Goal: Information Seeking & Learning: Learn about a topic

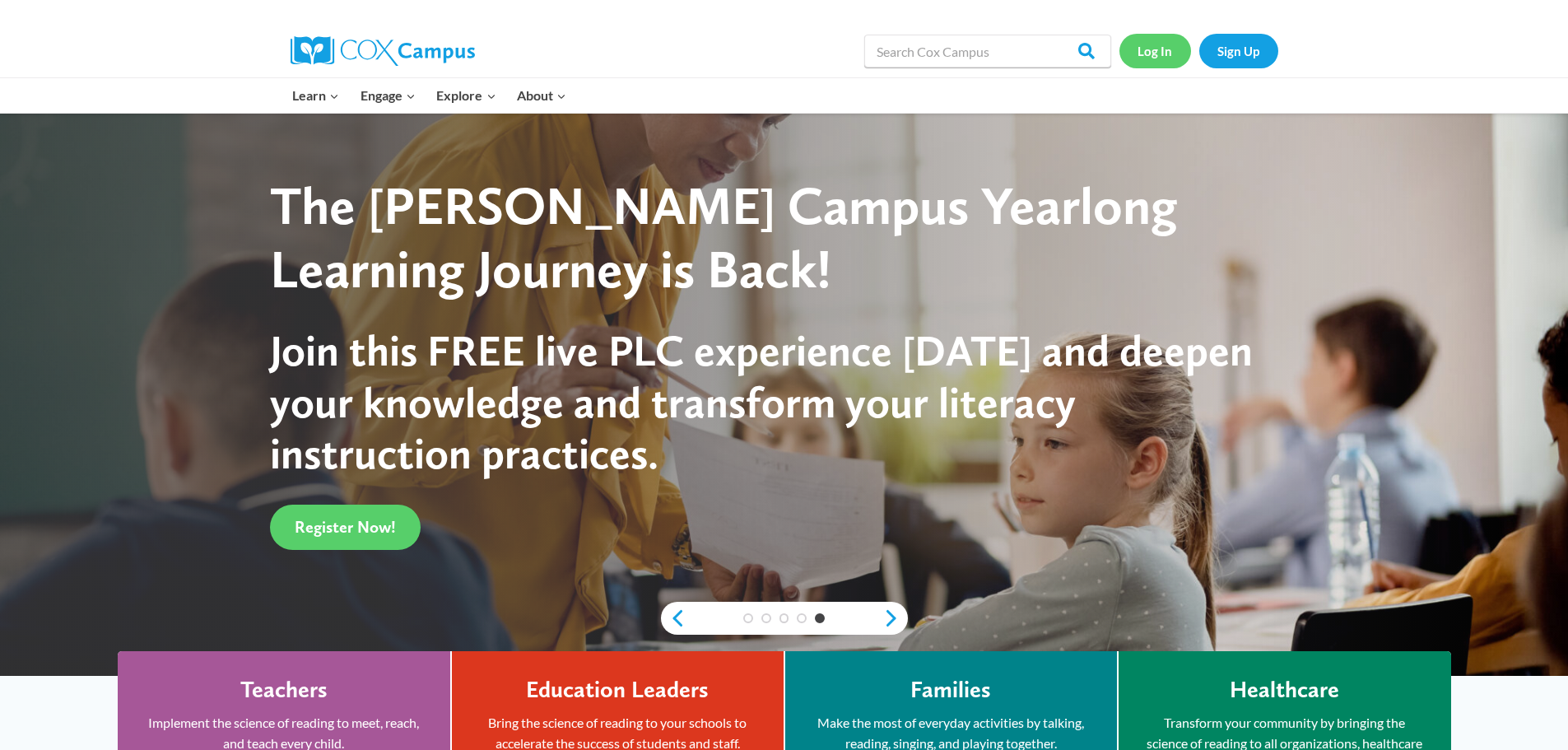
click at [1151, 54] on link "Log In" at bounding box center [1155, 50] width 72 height 34
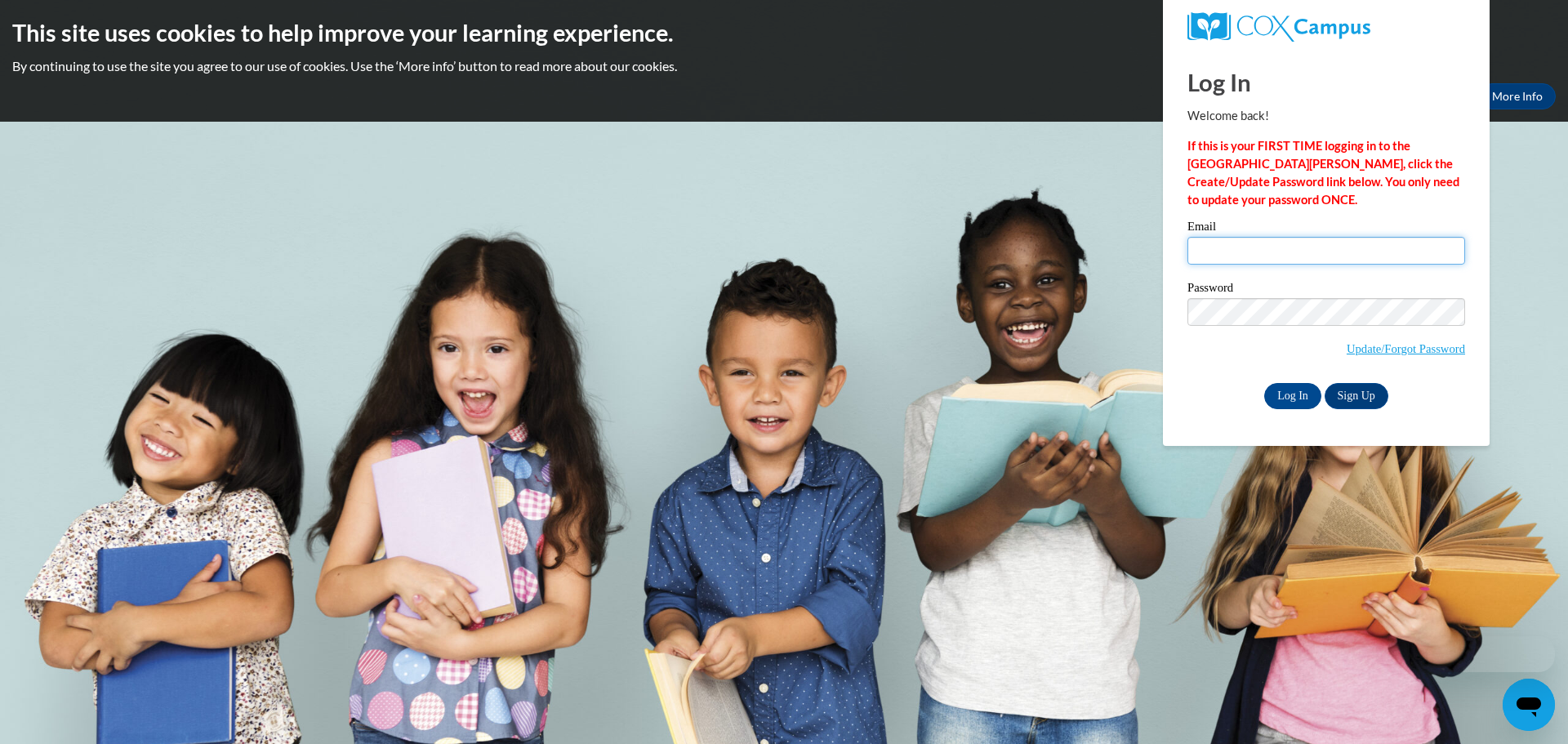
click at [1245, 242] on input "Email" at bounding box center [1326, 250] width 278 height 28
type input "sstilen@clintonville.k12.wi.us"
click at [1280, 393] on input "Log In" at bounding box center [1292, 396] width 57 height 26
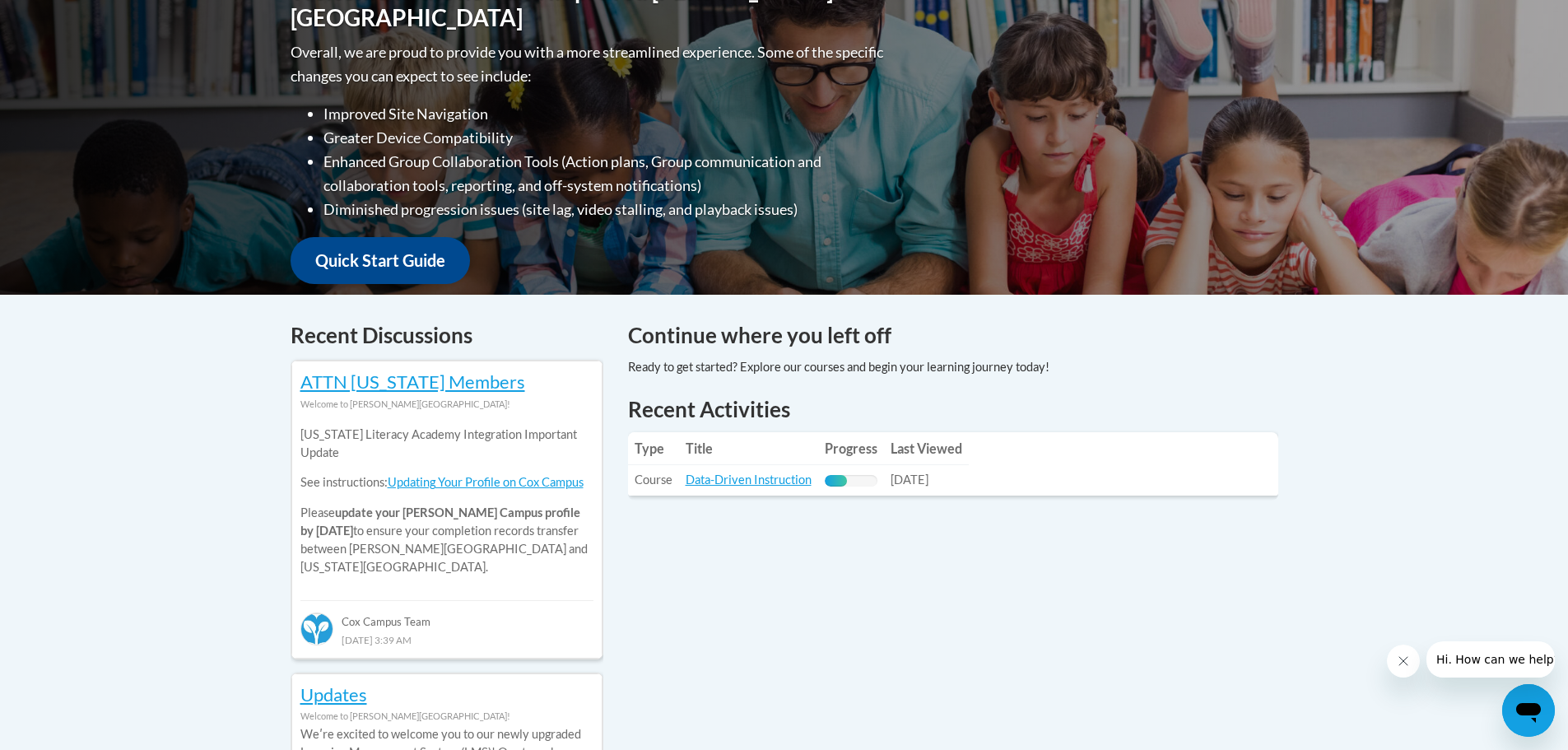
scroll to position [412, 0]
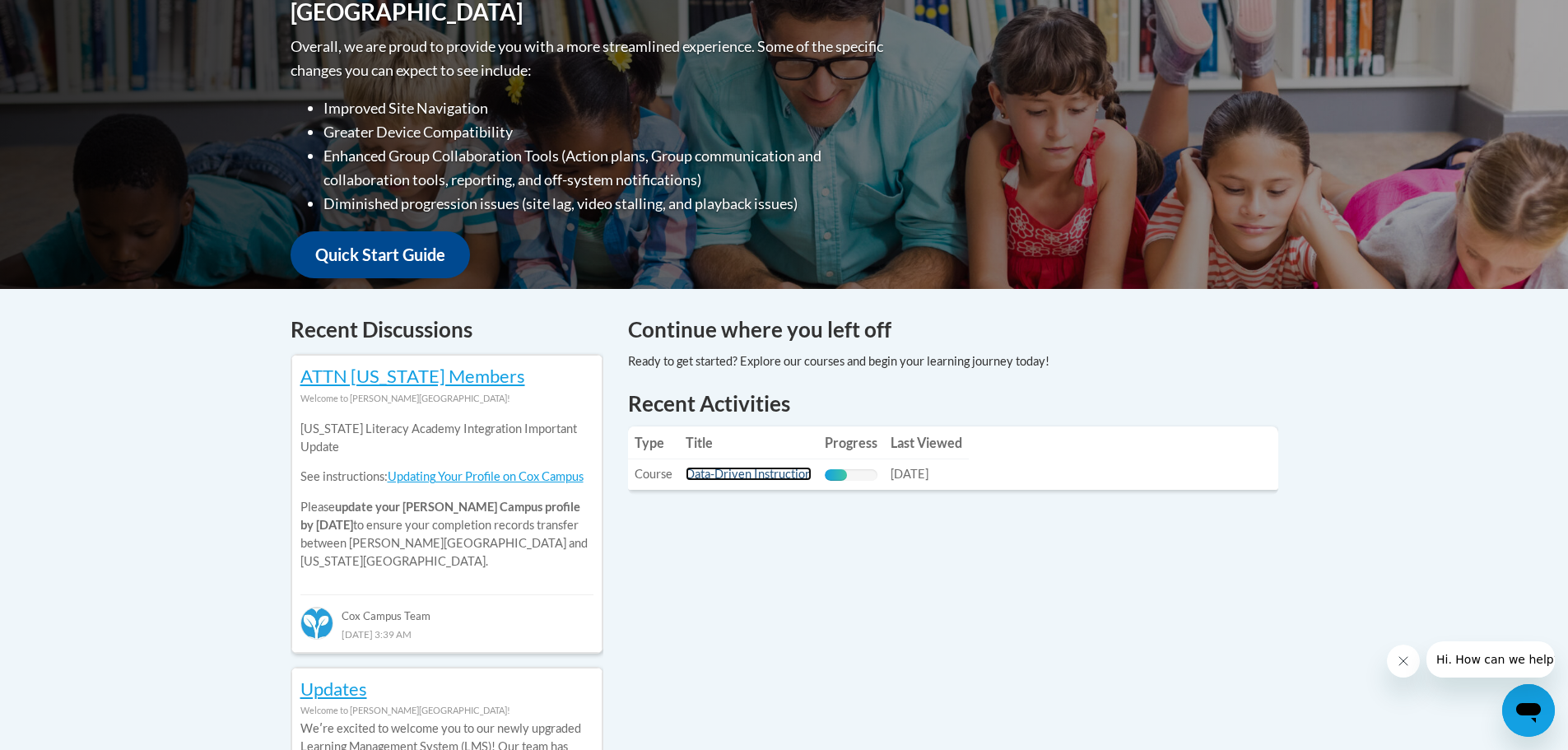
click at [768, 471] on link "Data-Driven Instruction" at bounding box center [749, 474] width 126 height 14
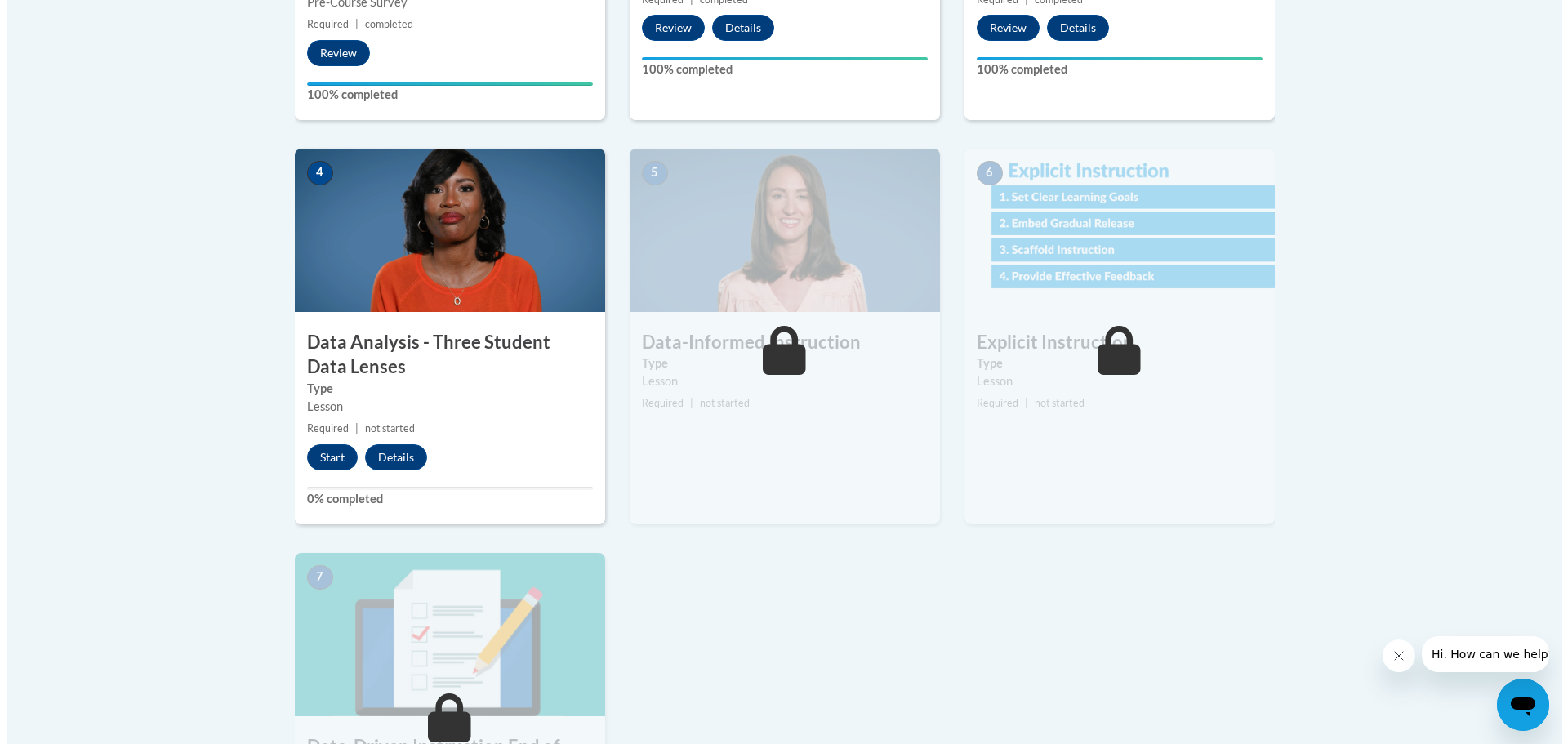
scroll to position [981, 0]
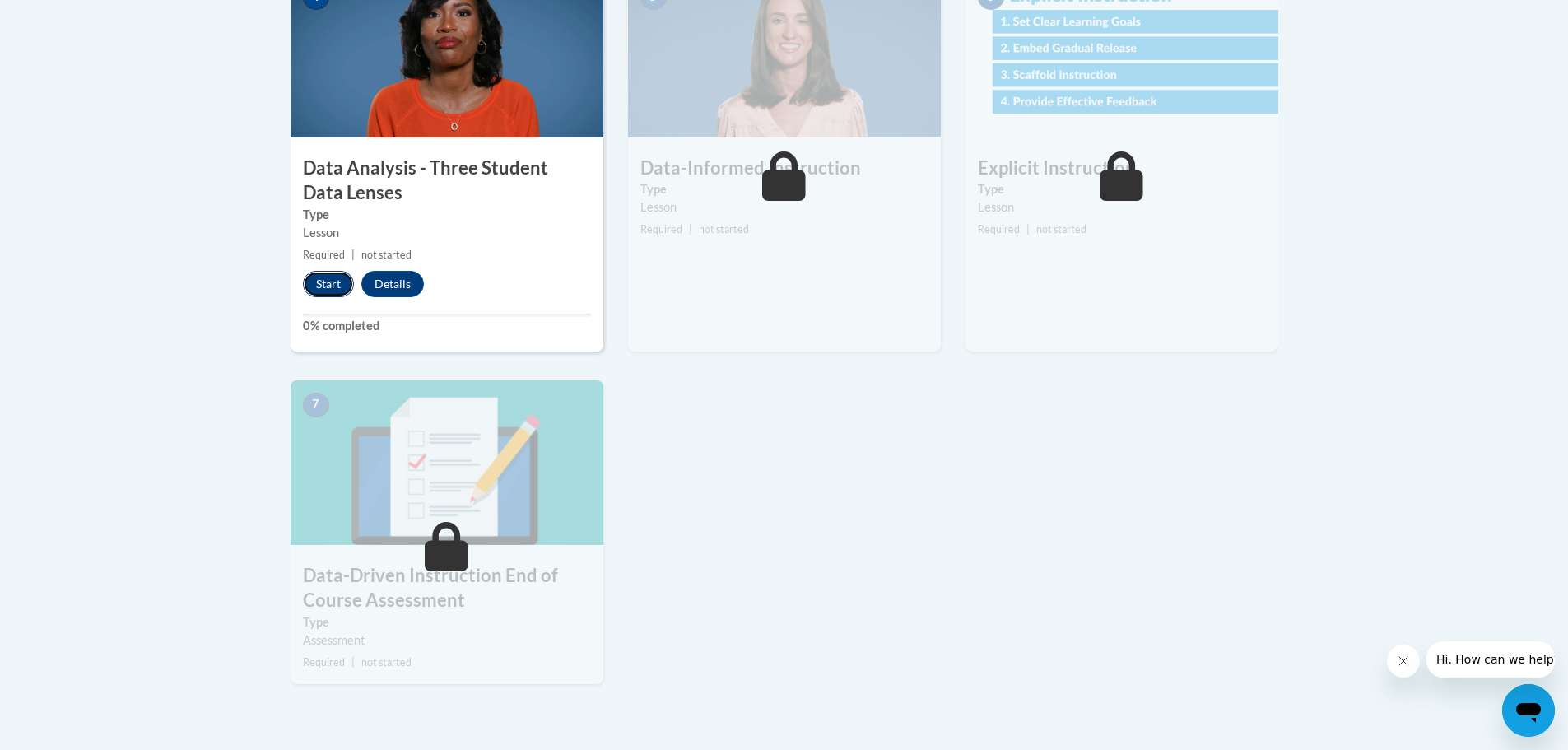
click at [333, 285] on button "Start" at bounding box center [328, 284] width 51 height 27
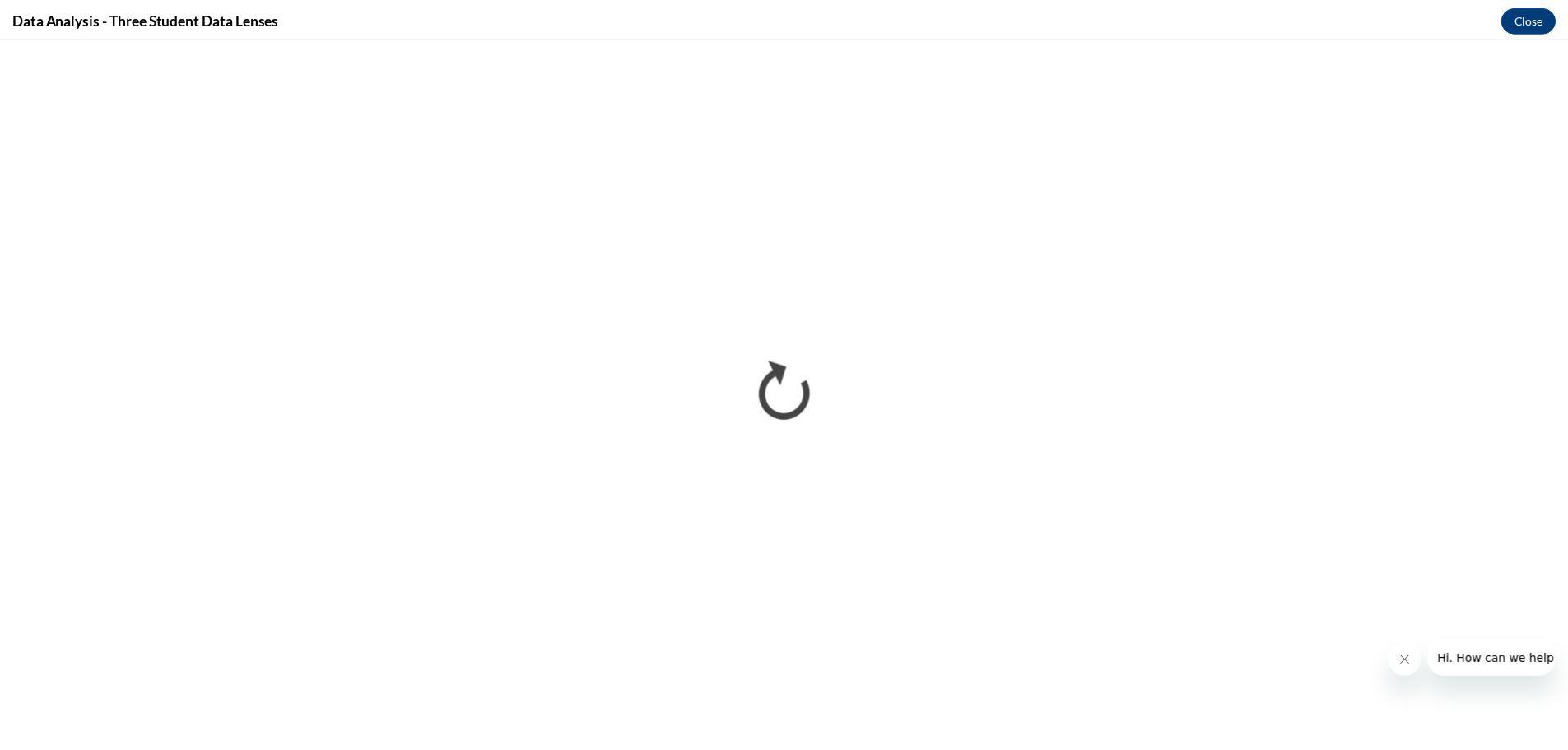
scroll to position [0, 0]
click at [1419, 662] on icon "Close message from company" at bounding box center [1415, 661] width 13 height 13
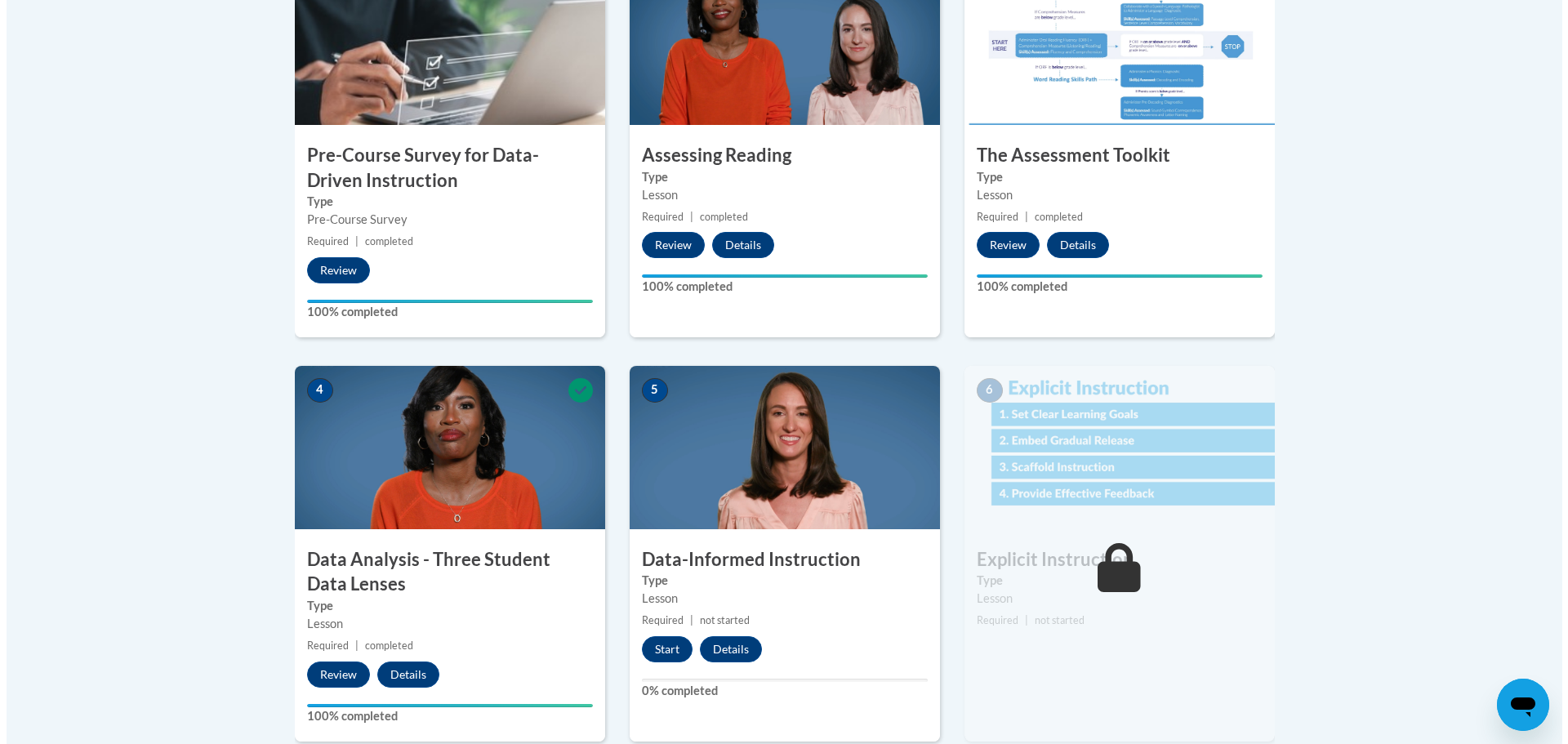
scroll to position [806, 0]
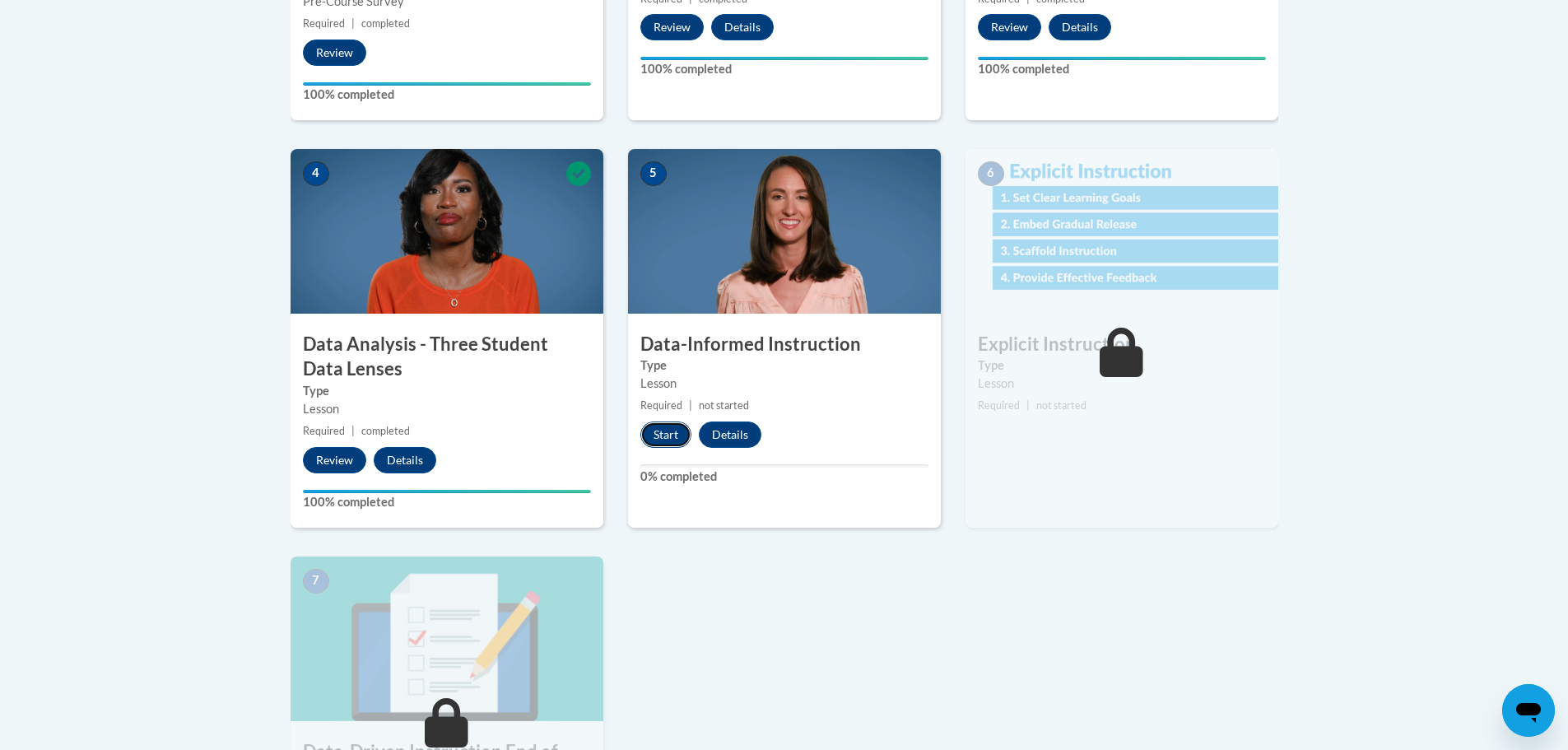
click at [669, 430] on button "Start" at bounding box center [666, 434] width 51 height 27
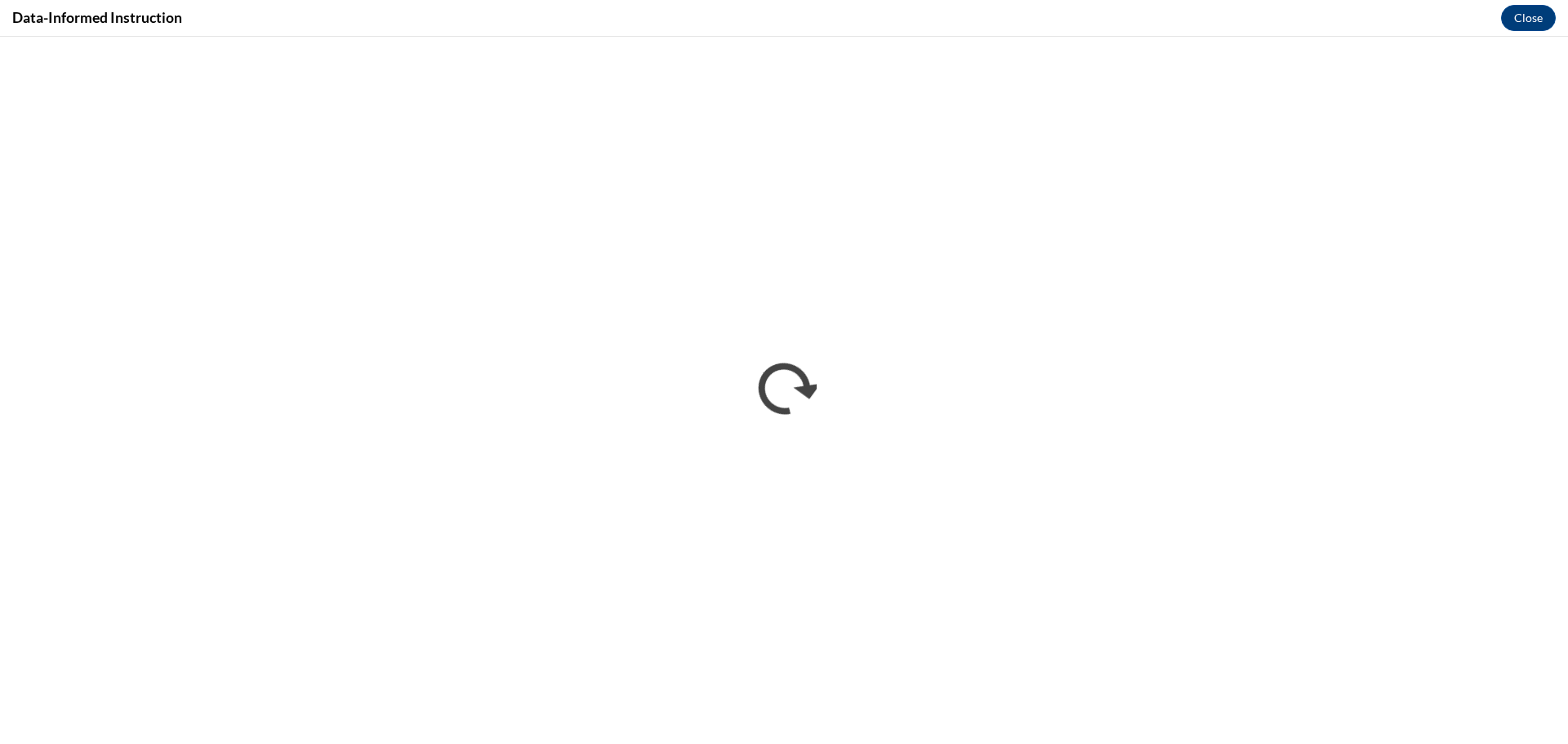
scroll to position [0, 0]
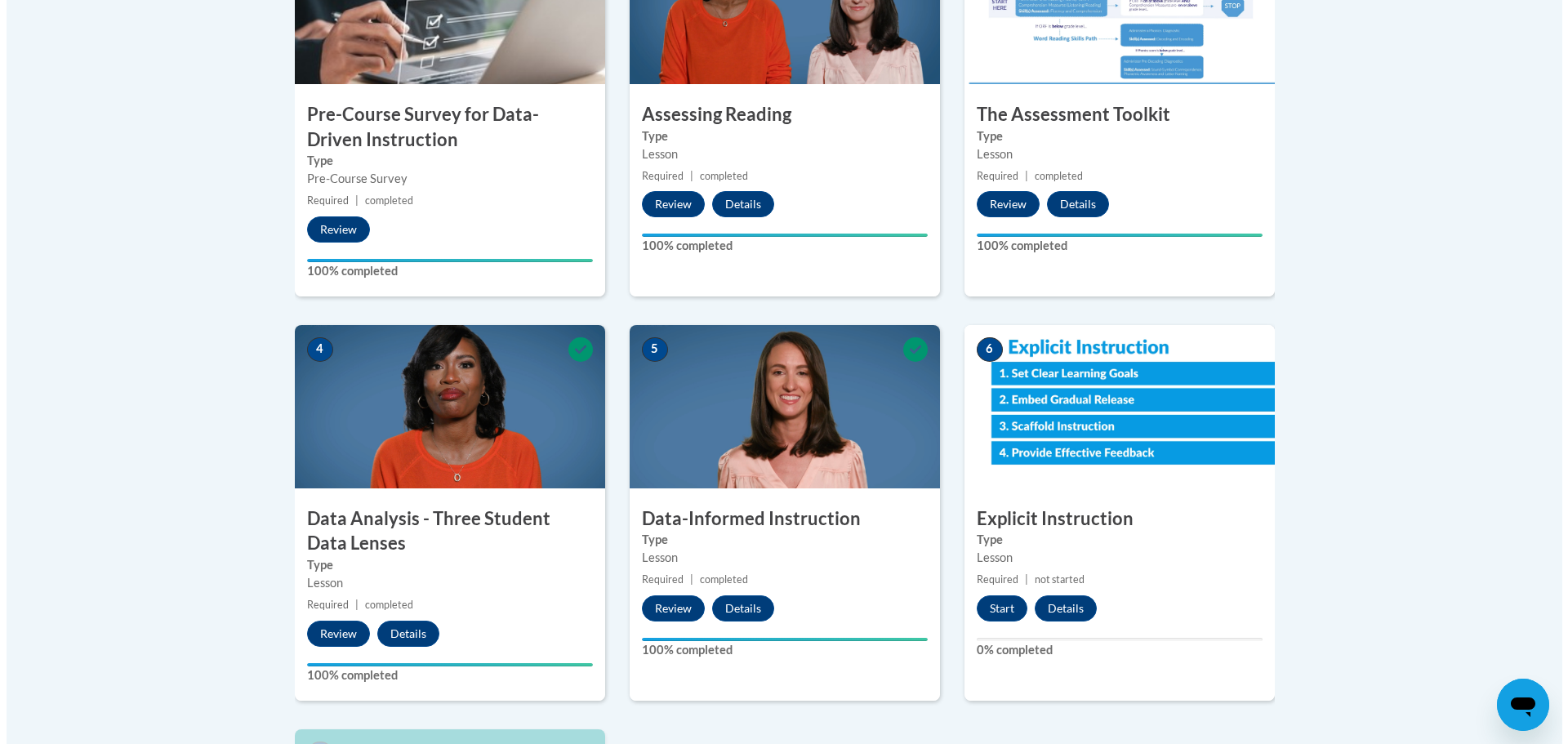
scroll to position [817, 0]
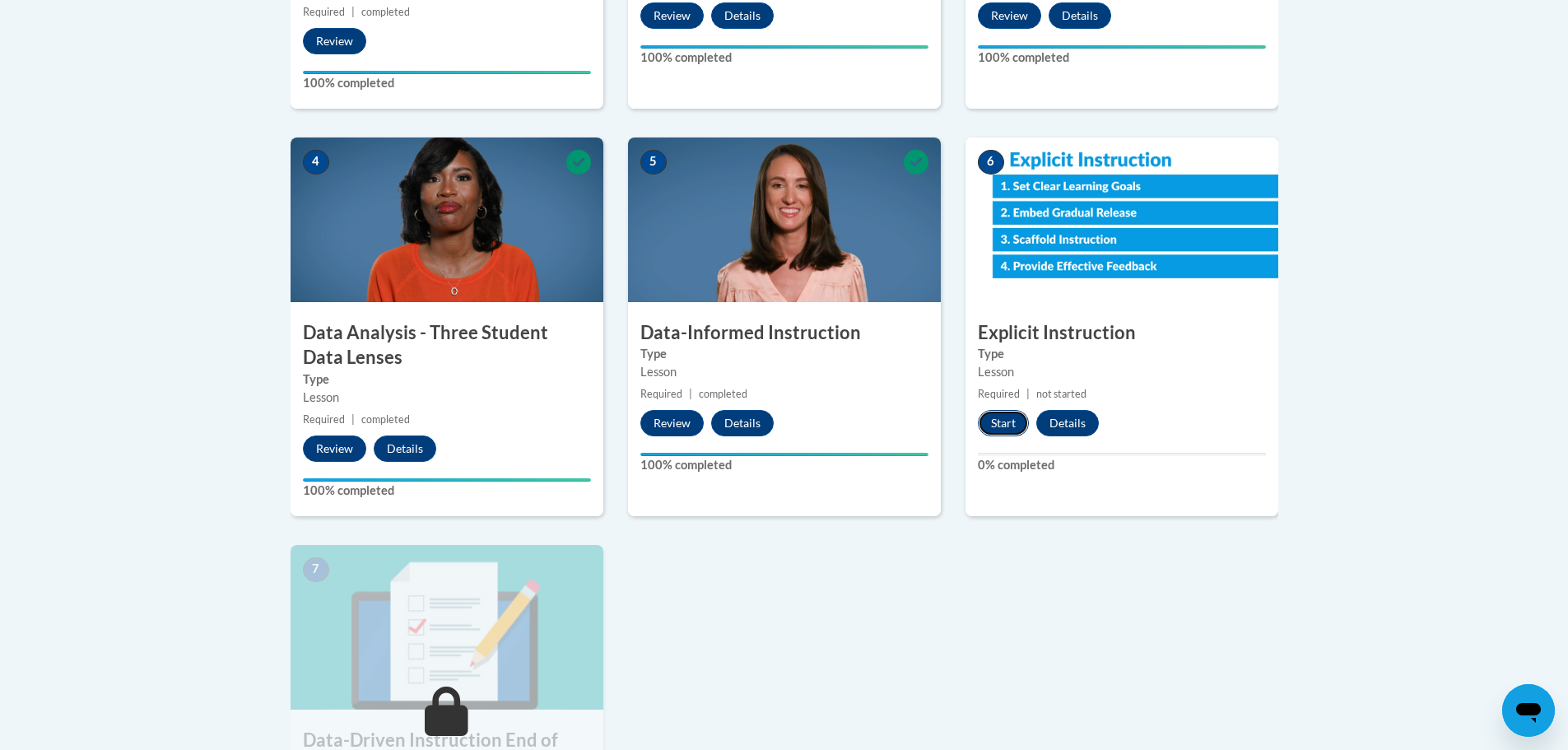
click at [1018, 415] on button "Start" at bounding box center [1004, 423] width 51 height 27
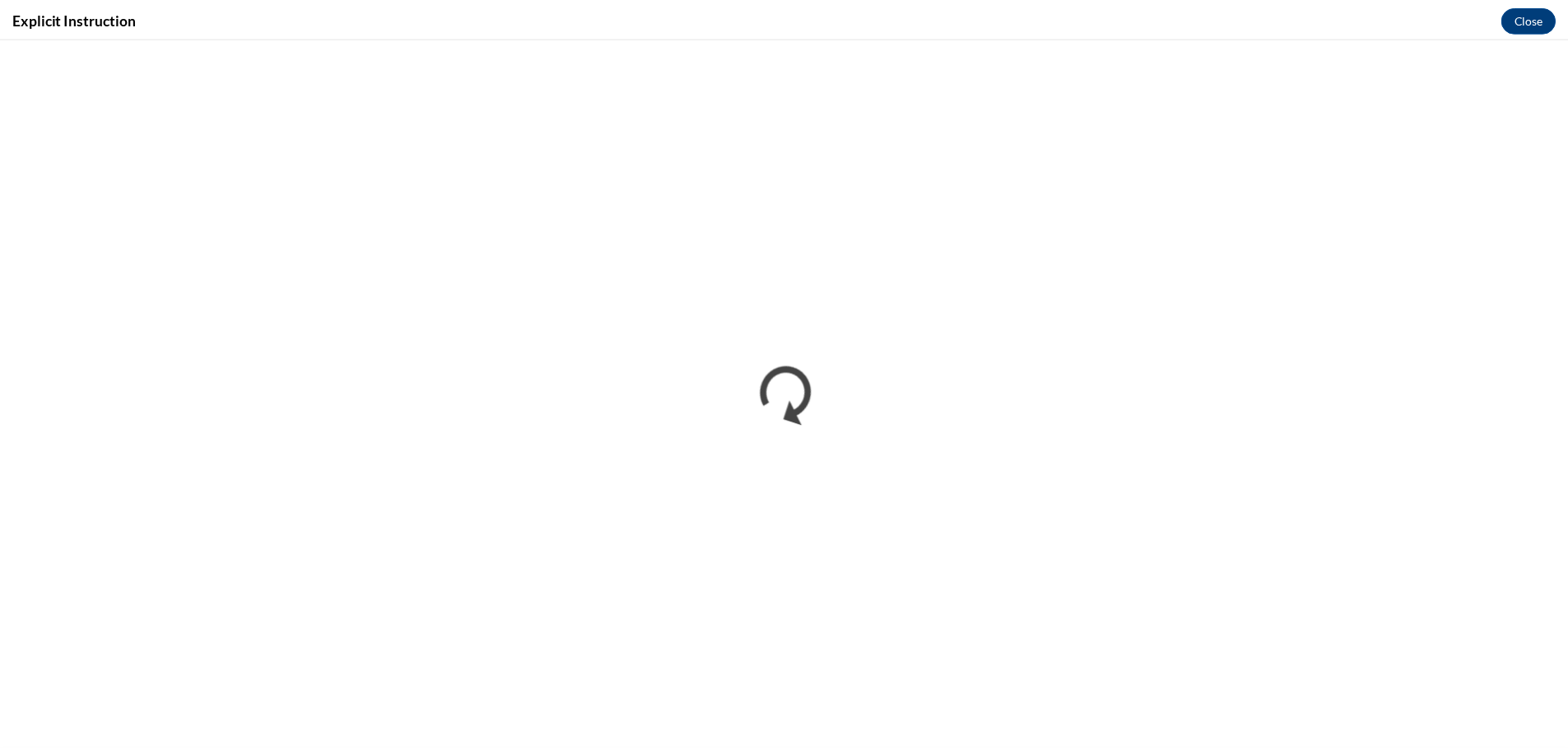
scroll to position [0, 0]
